Goal: Check status

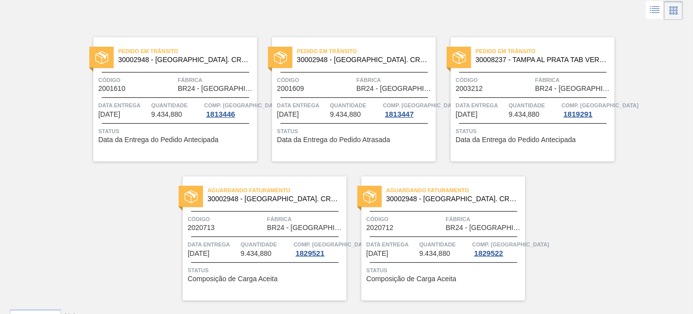
scroll to position [74, 0]
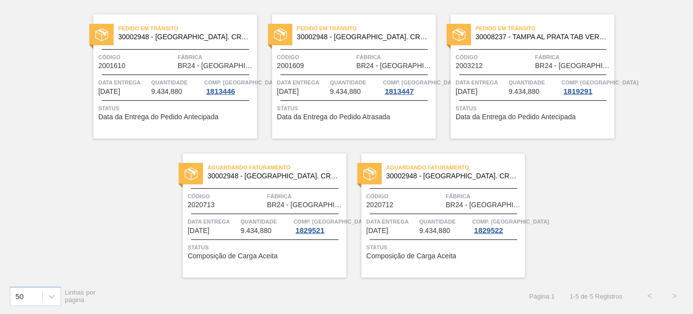
click at [256, 169] on span "Aguardando Faturamento" at bounding box center [276, 167] width 139 height 10
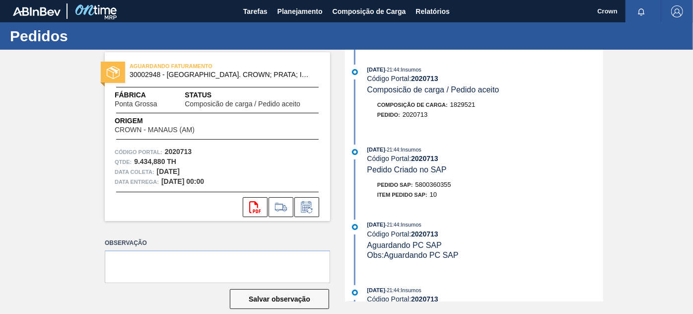
click at [500, 125] on div "Composição de Carga : 1829521 Pedido : 2020713" at bounding box center [475, 112] width 256 height 25
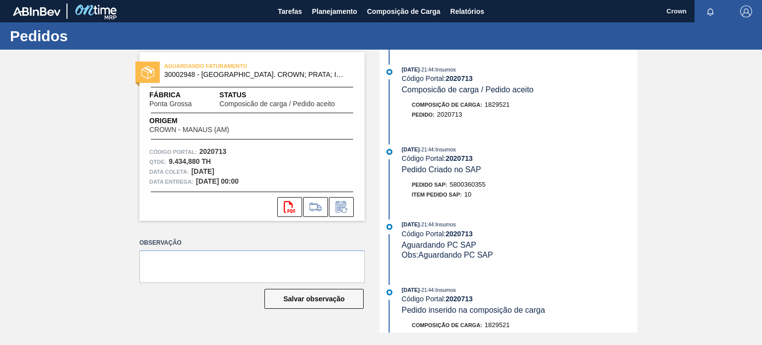
click at [692, 98] on div "AGUARDANDO FATURAMENTO 30002948 - [GEOGRAPHIC_DATA] AL. CROWN; PRATA; ISE Fábri…" at bounding box center [381, 191] width 762 height 283
click at [692, 125] on div "AGUARDANDO FATURAMENTO 30002948 - [GEOGRAPHIC_DATA] AL. CROWN; PRATA; ISE Fábri…" at bounding box center [381, 191] width 762 height 283
click at [323, 16] on span "Planejamento" at bounding box center [334, 11] width 45 height 12
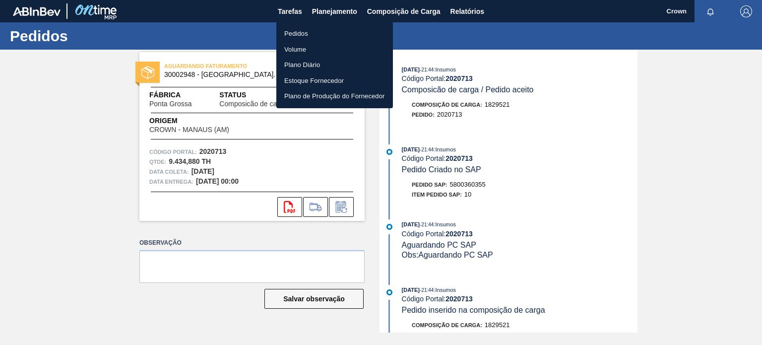
click at [329, 35] on li "Pedidos" at bounding box center [334, 34] width 117 height 16
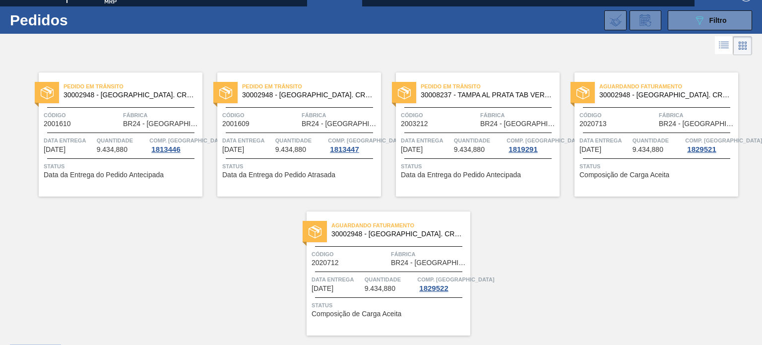
scroll to position [43, 0]
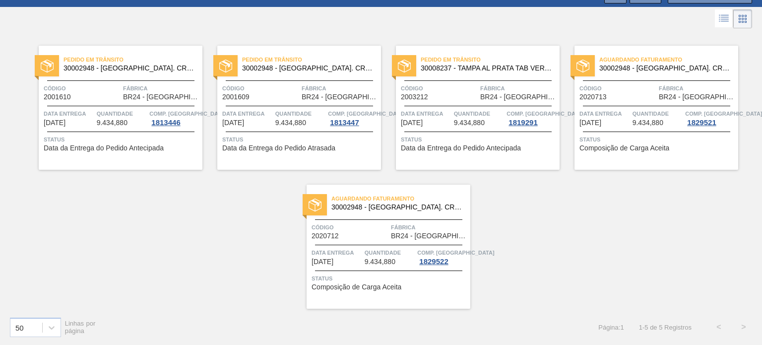
click at [372, 256] on span "Quantidade" at bounding box center [390, 253] width 51 height 10
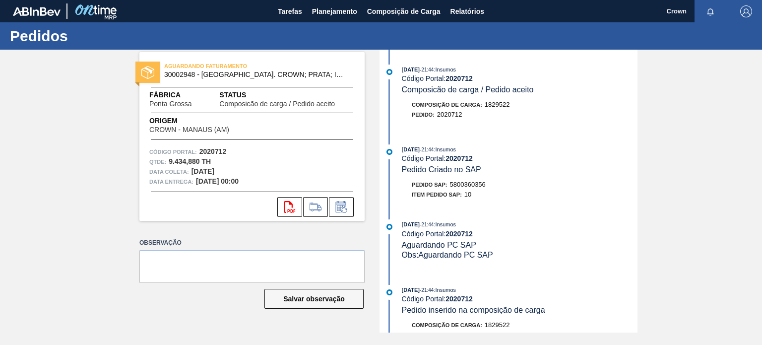
click at [481, 188] on span "5800360356" at bounding box center [468, 184] width 36 height 7
copy span "5800360356"
click at [338, 9] on span "Planejamento" at bounding box center [334, 11] width 45 height 12
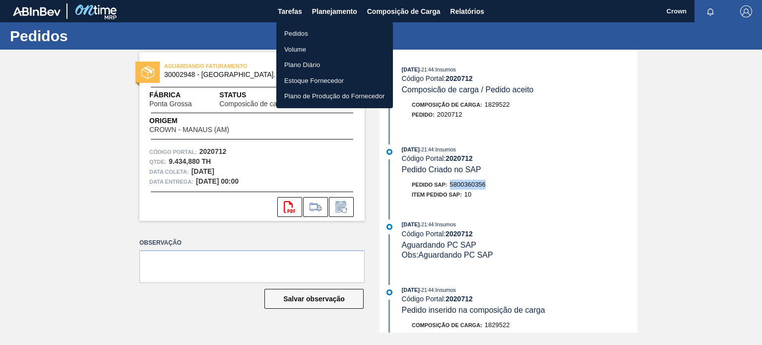
click at [343, 36] on li "Pedidos" at bounding box center [334, 34] width 117 height 16
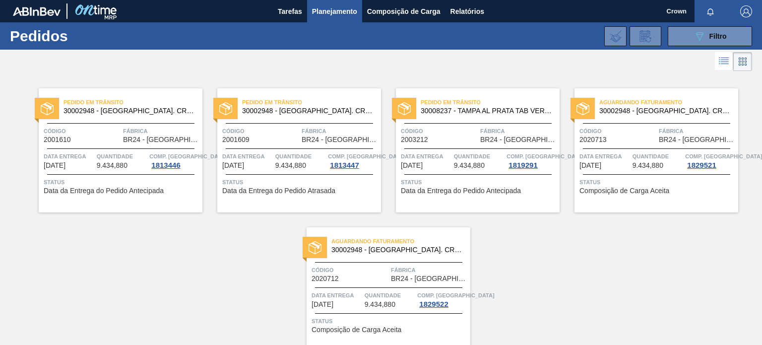
click at [634, 127] on span "Código" at bounding box center [617, 131] width 77 height 10
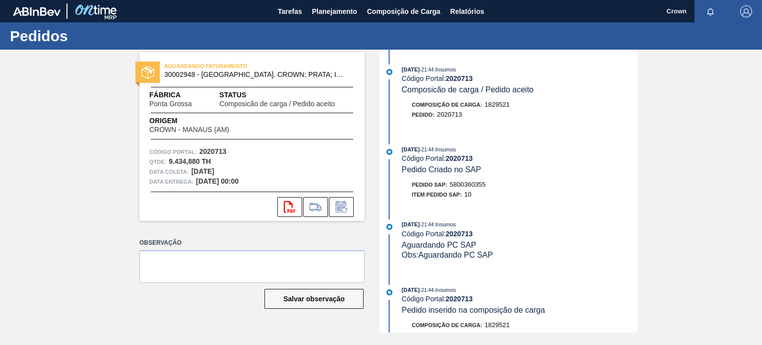
click at [513, 192] on div "Item pedido SAP: 10" at bounding box center [520, 195] width 236 height 10
